Goal: Task Accomplishment & Management: Complete application form

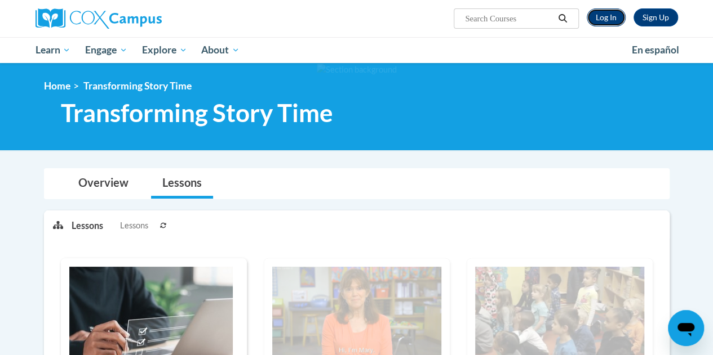
click at [606, 16] on link "Log In" at bounding box center [605, 17] width 39 height 18
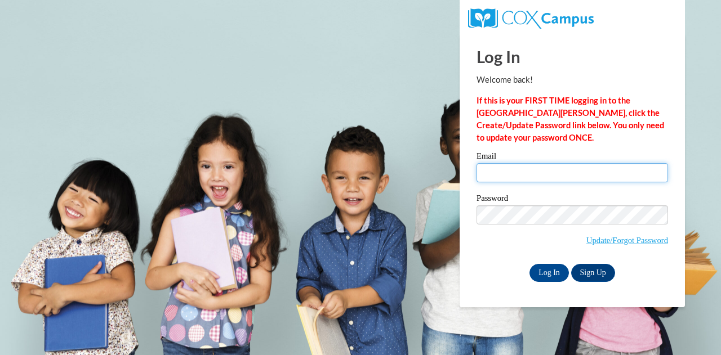
drag, startPoint x: 0, startPoint y: 0, endPoint x: 618, endPoint y: 176, distance: 642.6
click at [618, 176] on input "Email" at bounding box center [573, 172] width 192 height 19
type input "[EMAIL_ADDRESS][PERSON_NAME][DOMAIN_NAME]"
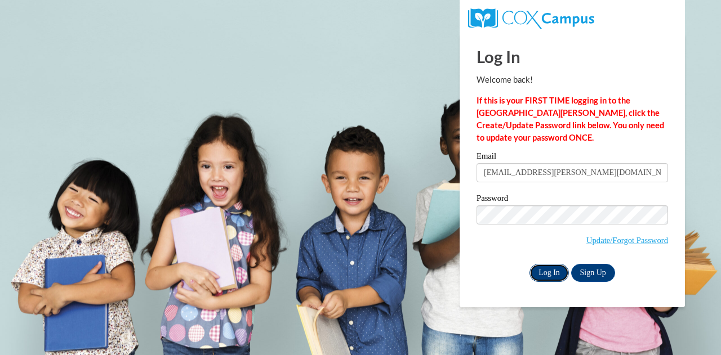
click at [551, 269] on input "Log In" at bounding box center [549, 273] width 39 height 18
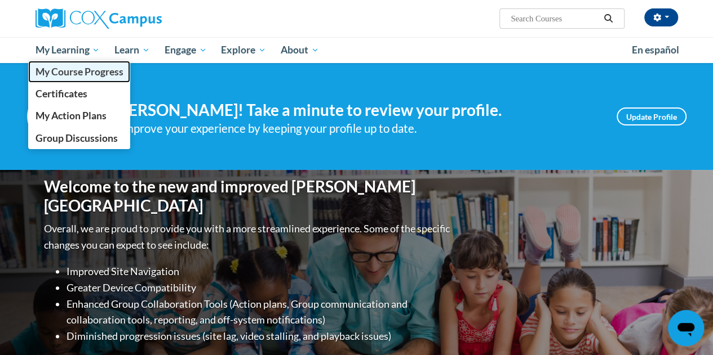
click at [87, 72] on span "My Course Progress" at bounding box center [79, 72] width 88 height 12
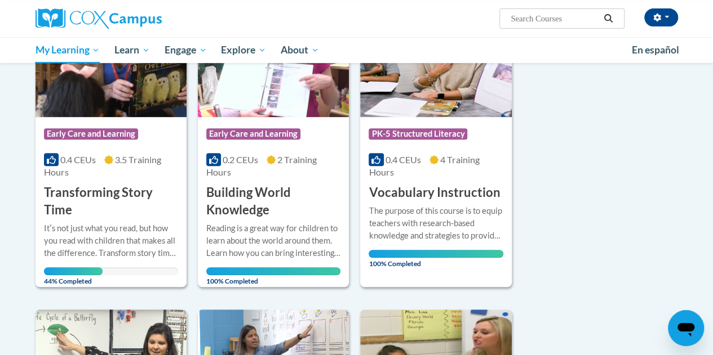
scroll to position [225, 0]
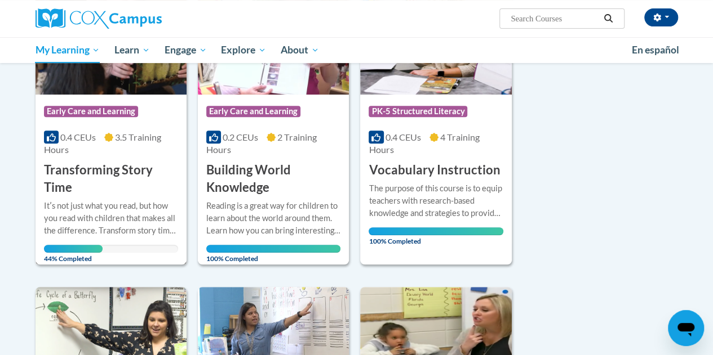
click at [98, 168] on h3 "Transforming Story Time" at bounding box center [111, 179] width 134 height 35
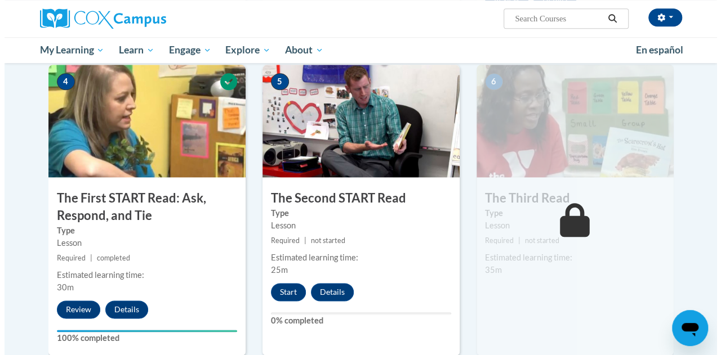
scroll to position [563, 0]
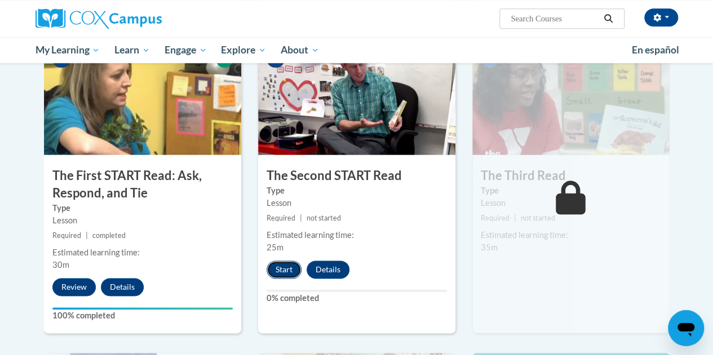
click at [284, 269] on button "Start" at bounding box center [283, 270] width 35 height 18
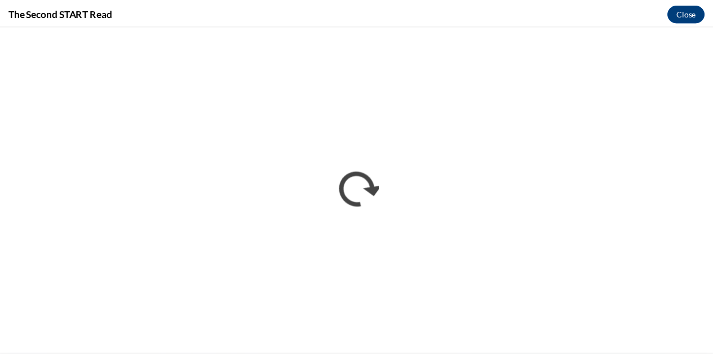
scroll to position [0, 0]
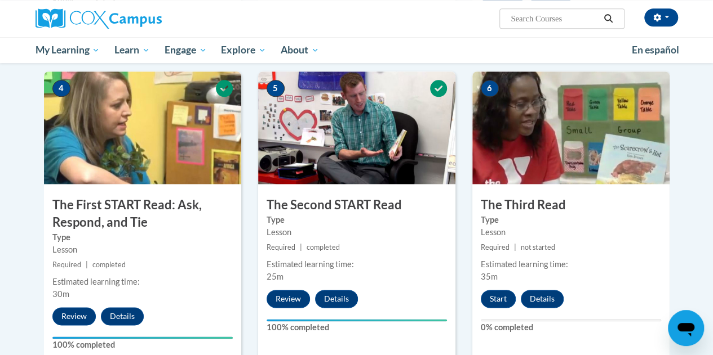
scroll to position [556, 0]
